Goal: Information Seeking & Learning: Learn about a topic

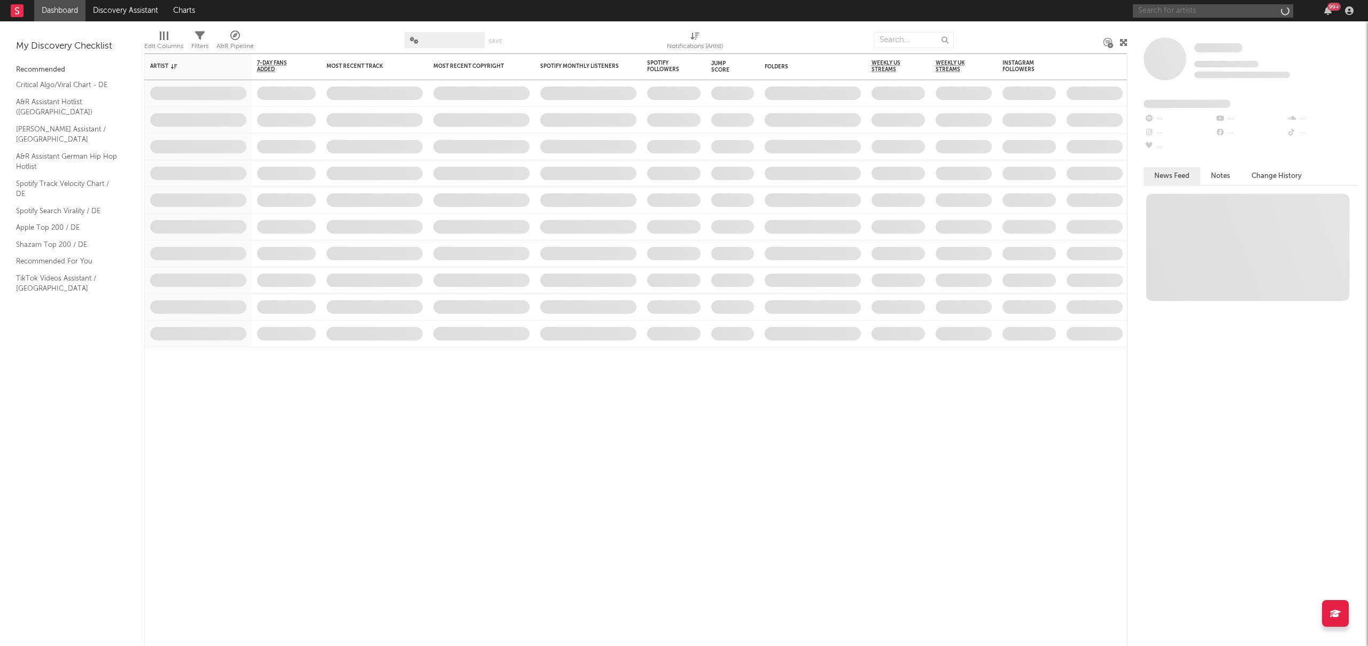
click at [1185, 14] on input "text" at bounding box center [1213, 10] width 160 height 13
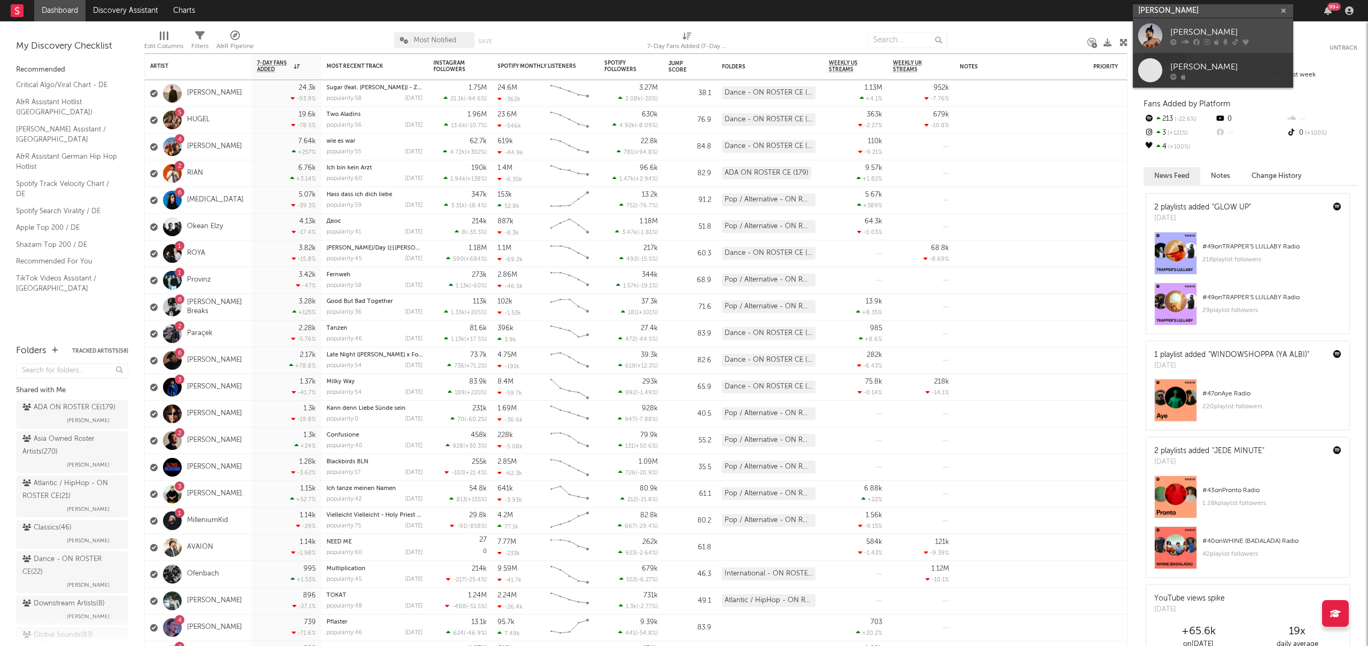
type input "[PERSON_NAME]"
click at [1207, 26] on div "[PERSON_NAME]" at bounding box center [1229, 32] width 118 height 13
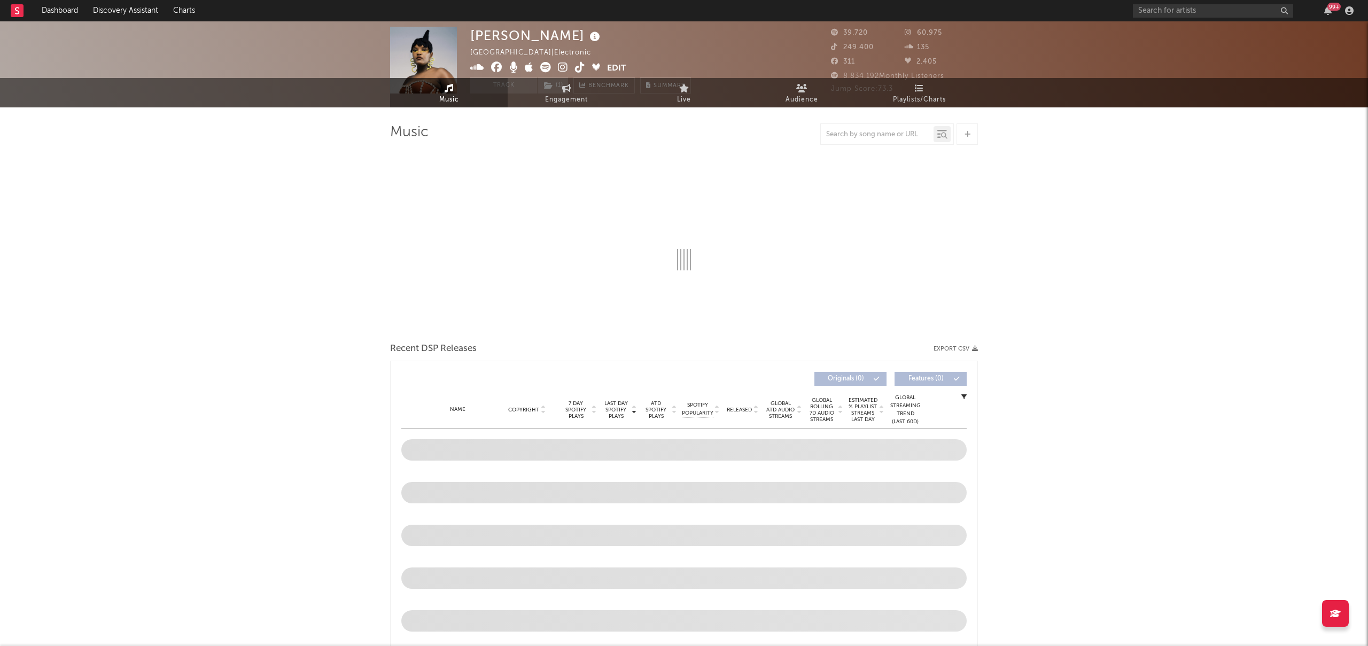
select select "1w"
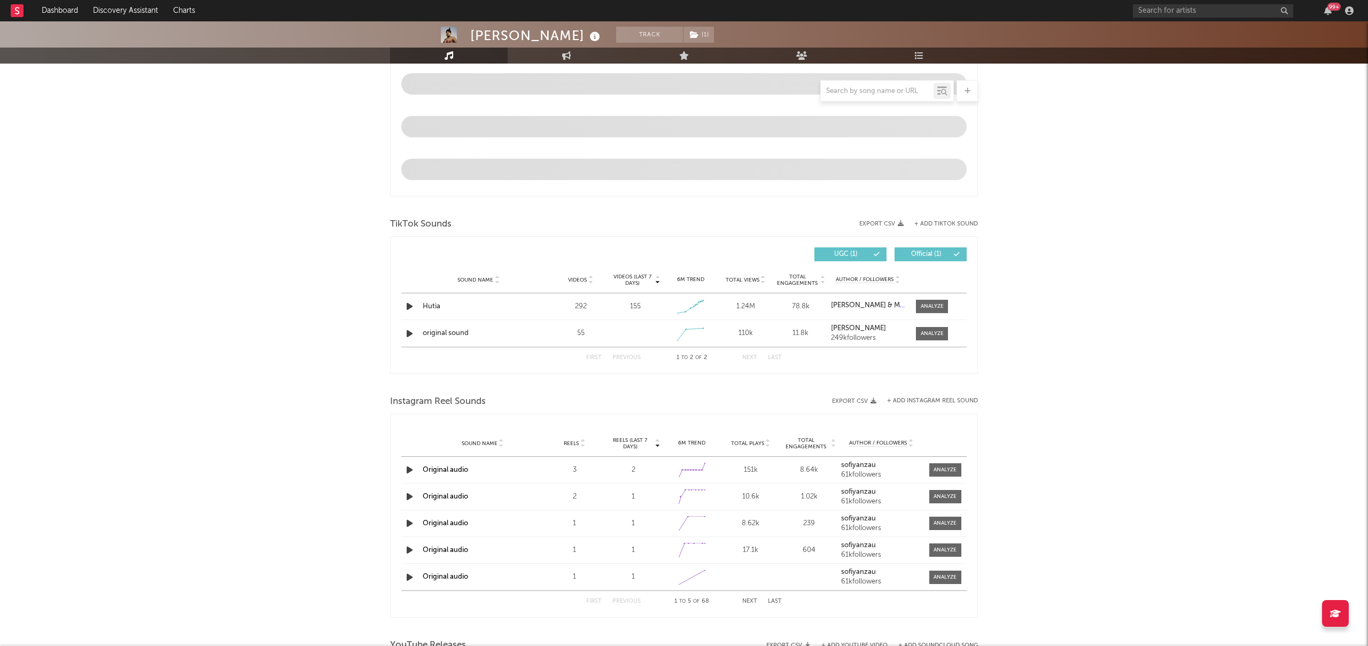
scroll to position [613, 0]
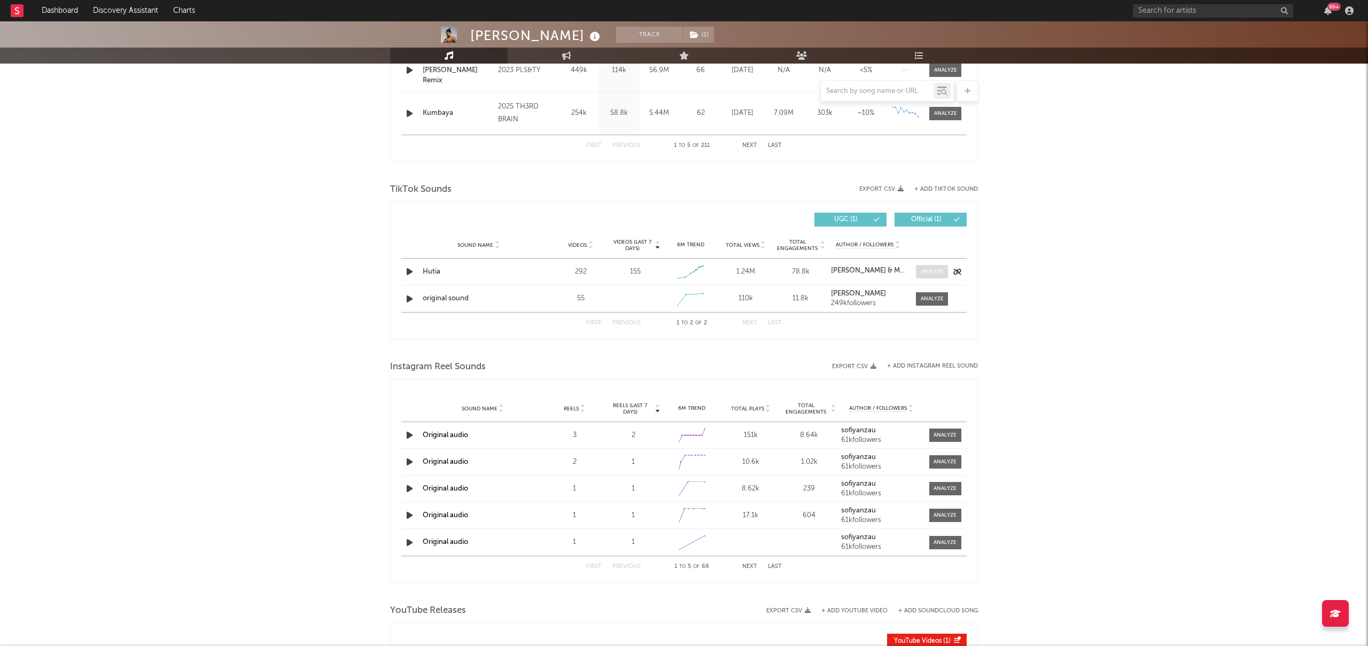
click at [932, 273] on div at bounding box center [932, 272] width 23 height 8
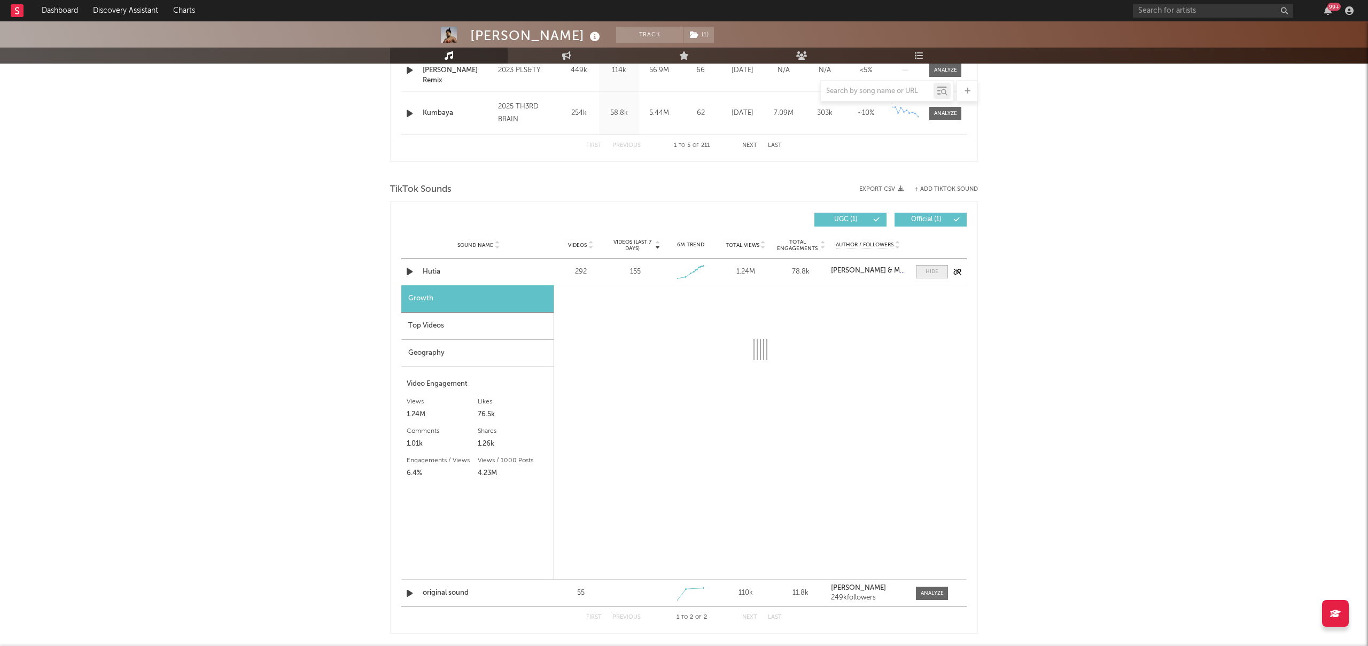
select select "1w"
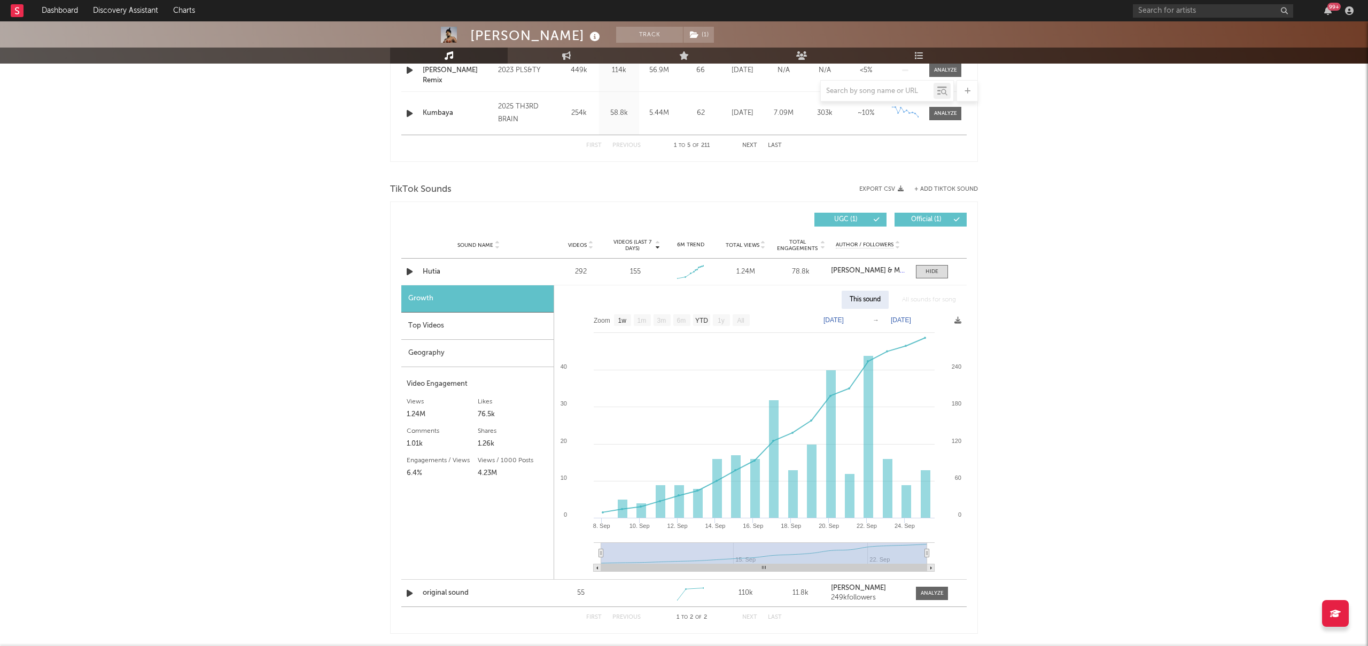
click at [430, 329] on div "Top Videos" at bounding box center [477, 326] width 152 height 27
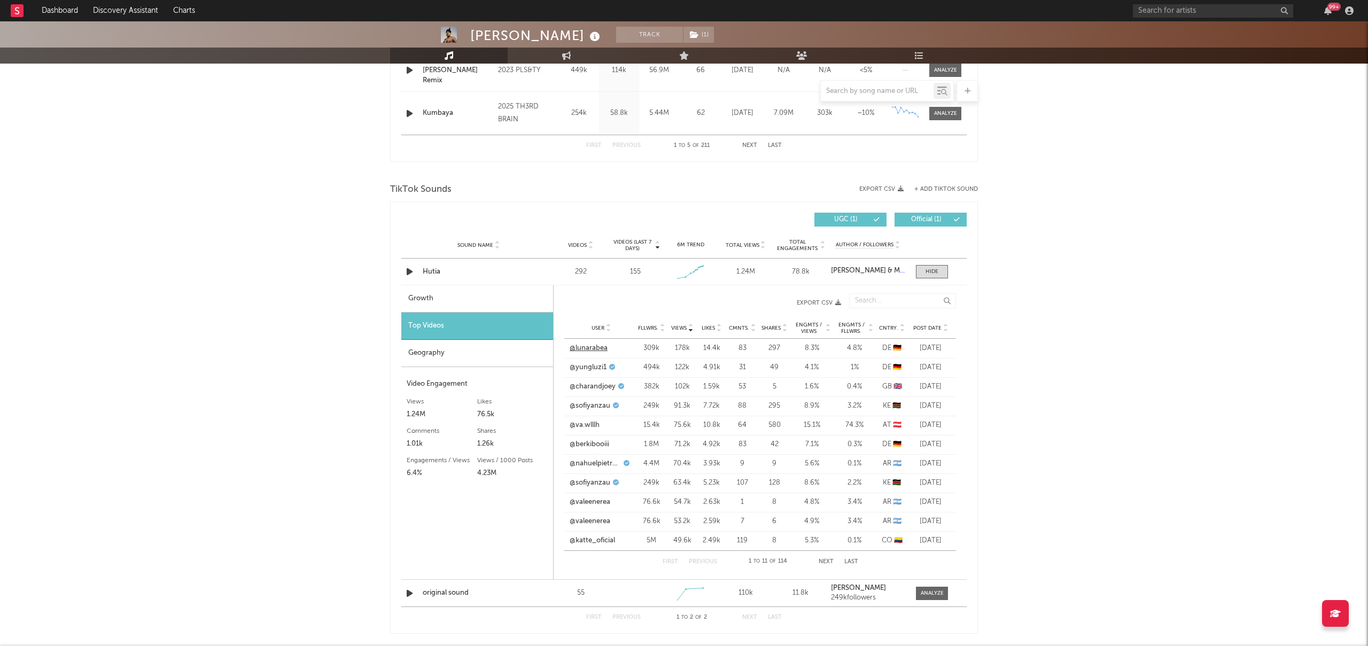
click at [585, 351] on link "@lunarabea" at bounding box center [589, 348] width 38 height 11
